Goal: Check status: Check status

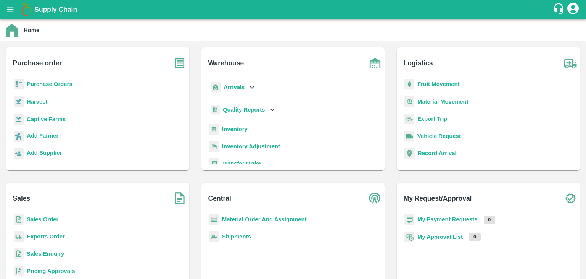
click at [38, 83] on b "Purchase Orders" at bounding box center [50, 84] width 46 height 6
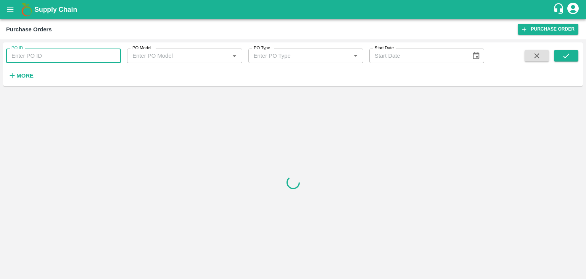
click at [53, 57] on input "PO ID" at bounding box center [63, 55] width 115 height 15
type input "100262"
click at [562, 53] on button "submit" at bounding box center [566, 55] width 24 height 11
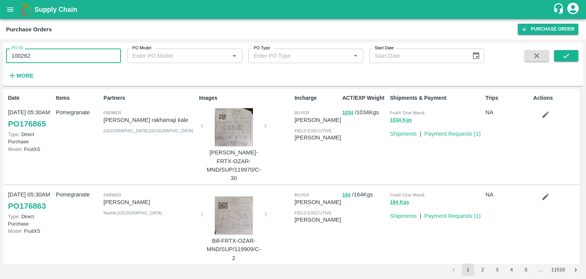
drag, startPoint x: 34, startPoint y: 56, endPoint x: 0, endPoint y: 57, distance: 33.2
click at [0, 57] on div "PO ID 100262 PO ID PO Model PO Model   * PO Type PO Type   * Start Date Start D…" at bounding box center [293, 158] width 586 height 239
